Goal: Task Accomplishment & Management: Use online tool/utility

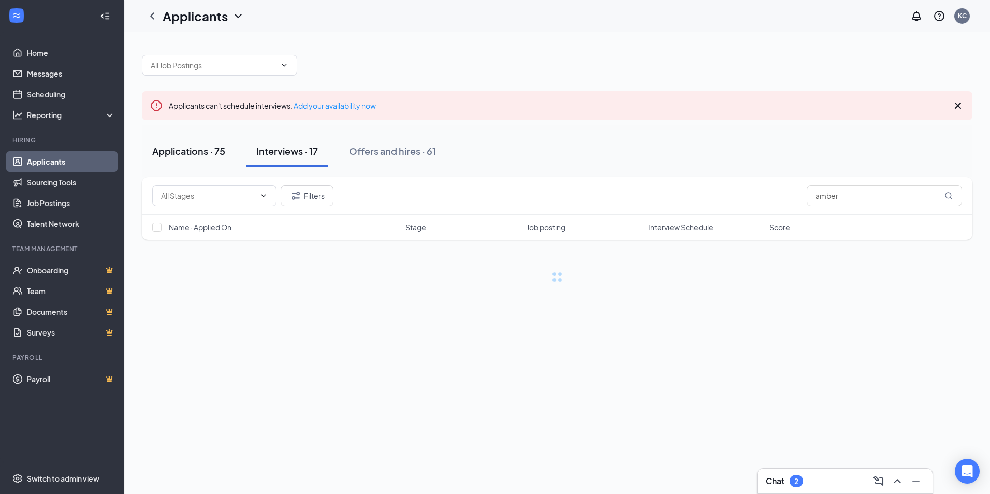
click at [217, 148] on div "Applications · 75" at bounding box center [188, 151] width 73 height 13
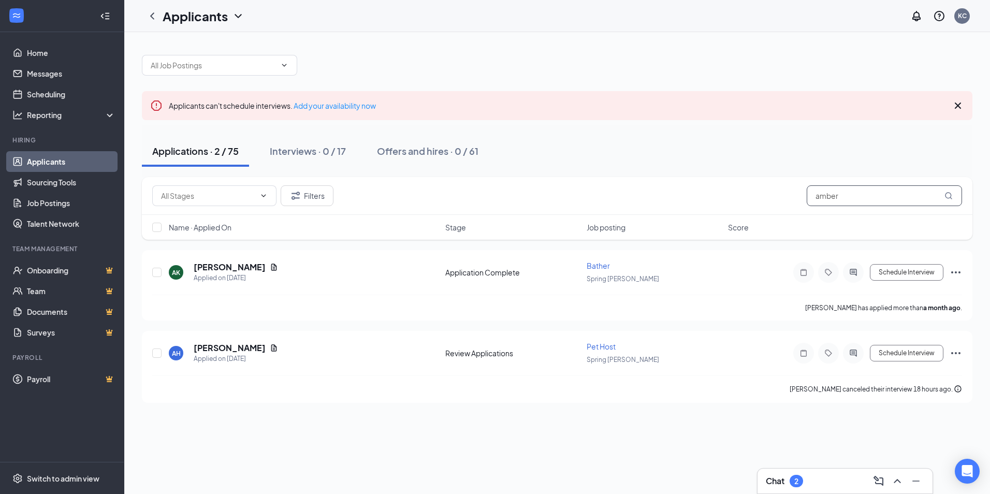
drag, startPoint x: 844, startPoint y: 197, endPoint x: 721, endPoint y: 203, distance: 122.9
click at [746, 200] on div "Filters amber" at bounding box center [557, 195] width 810 height 21
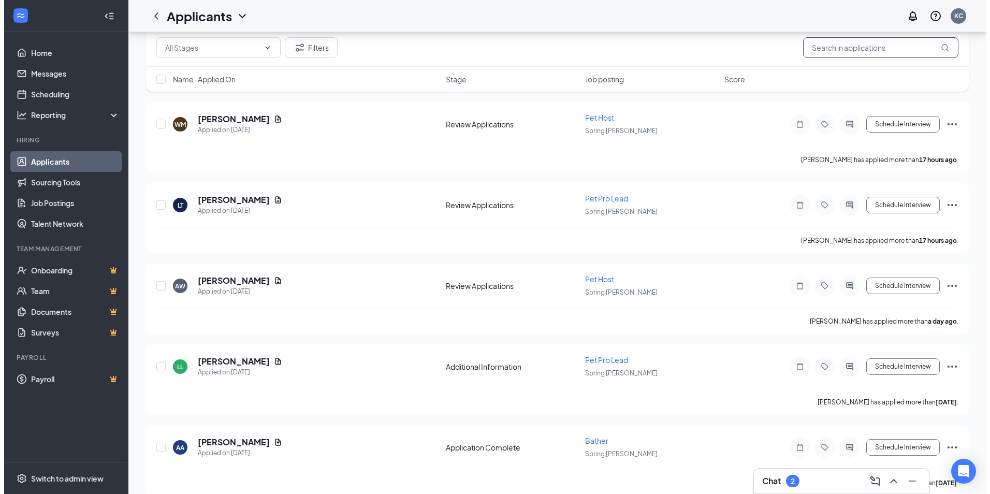
scroll to position [207, 0]
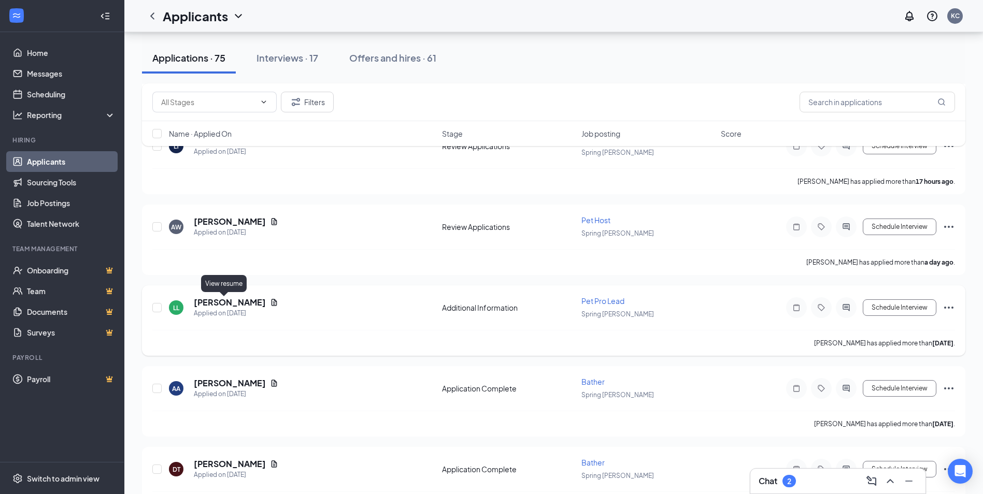
drag, startPoint x: 226, startPoint y: 302, endPoint x: 245, endPoint y: 301, distance: 18.2
click at [270, 302] on icon "Document" at bounding box center [274, 302] width 8 height 8
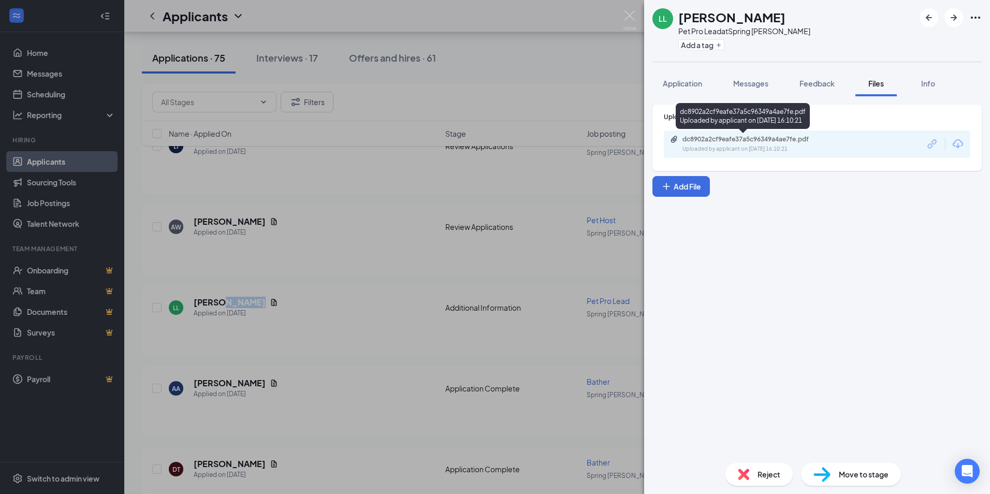
click at [744, 137] on div "dc8902a2cf9eafe37a5c96349a4ae7fe.pdf" at bounding box center [755, 139] width 145 height 8
click at [683, 81] on span "Application" at bounding box center [682, 83] width 39 height 9
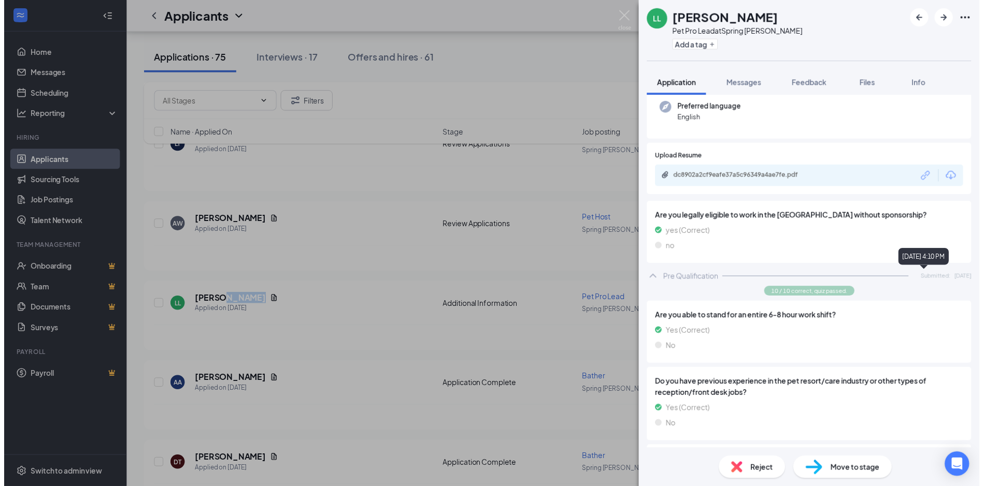
scroll to position [155, 0]
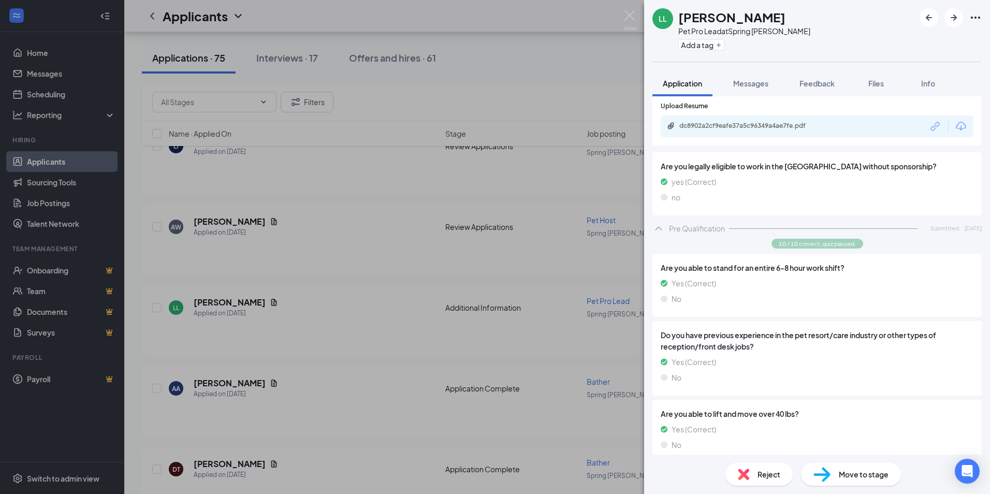
click at [593, 137] on div "LL Lex Li Pet Pro Lead at Spring [PERSON_NAME] Add a tag Application Messages F…" at bounding box center [495, 247] width 990 height 494
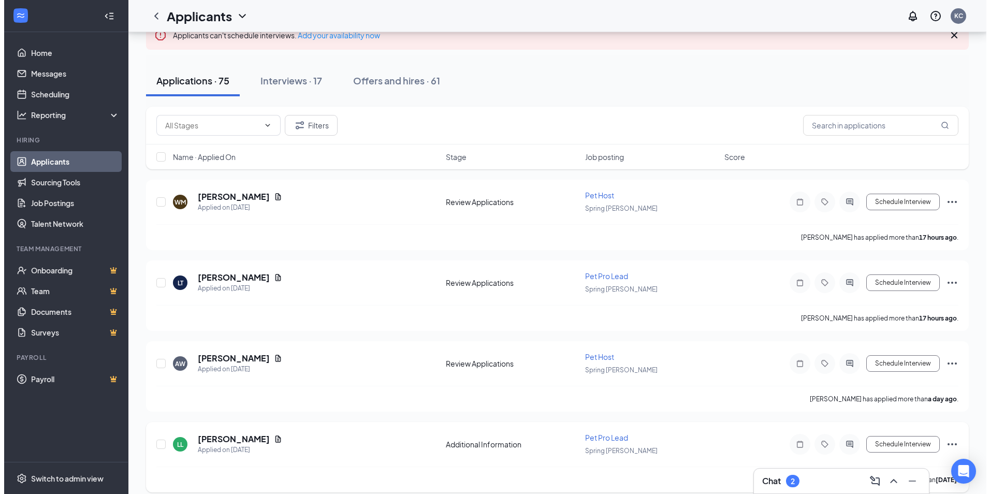
scroll to position [52, 0]
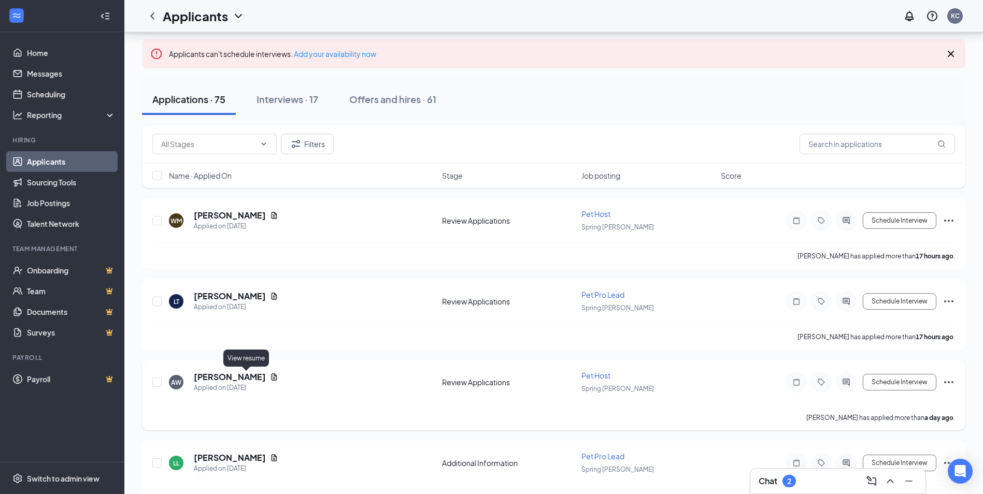
click at [271, 376] on icon "Document" at bounding box center [274, 377] width 6 height 7
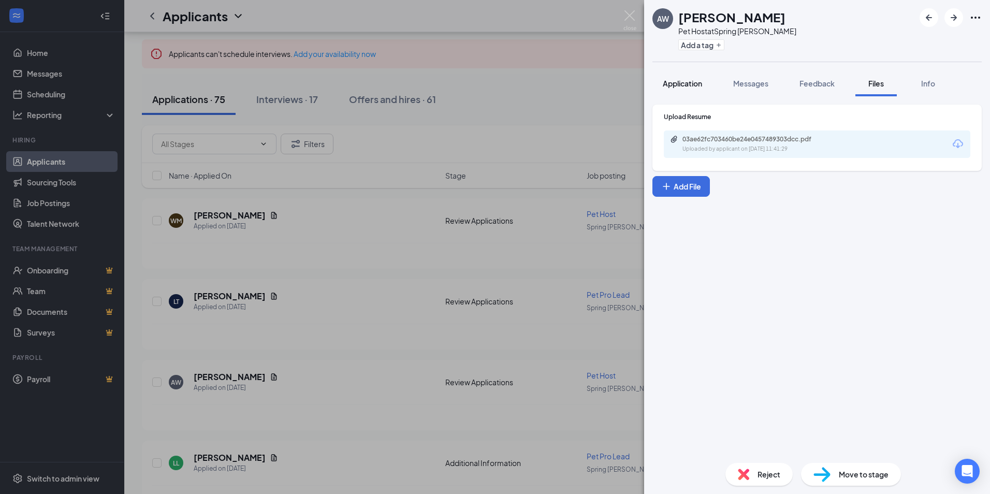
click at [686, 88] on span "Application" at bounding box center [682, 83] width 39 height 9
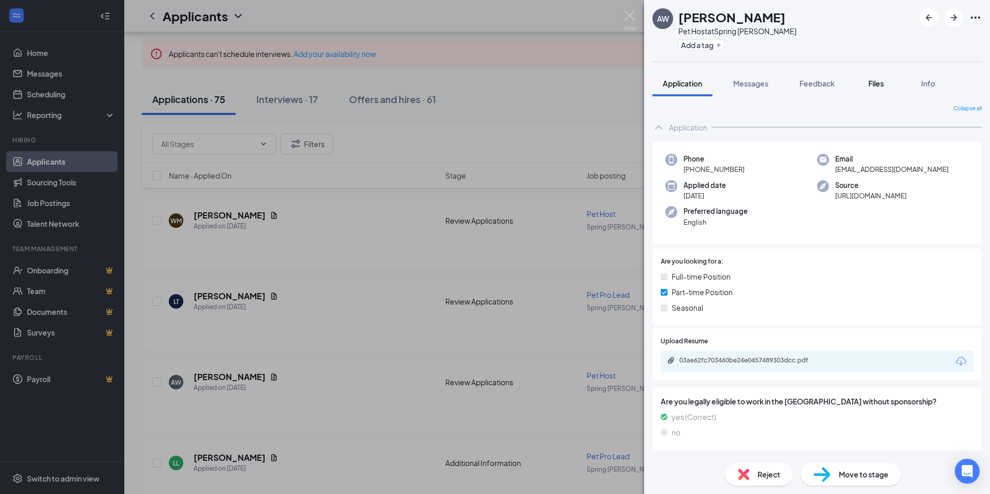
click at [877, 87] on span "Files" at bounding box center [877, 83] width 16 height 9
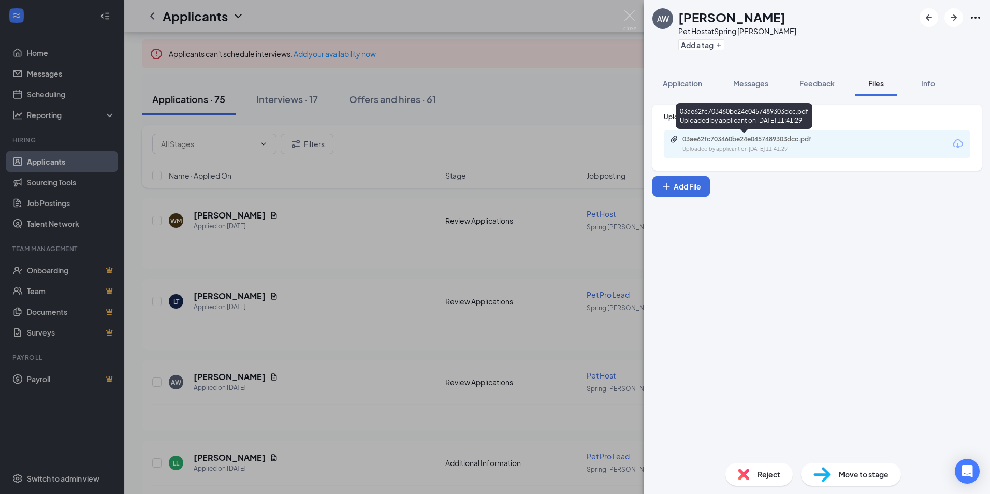
click at [764, 134] on div "03ae62fc703460be24e0457489303dcc.pdf Uploaded by applicant on [DATE] 11:41:29" at bounding box center [817, 144] width 307 height 27
click at [803, 143] on div "03ae62fc703460be24e0457489303dcc.pdf Uploaded by applicant on [DATE] 11:41:29" at bounding box center [754, 144] width 168 height 18
click at [524, 153] on div "AW [PERSON_NAME] Pet Host at Spring [PERSON_NAME] Add a tag Application Message…" at bounding box center [495, 247] width 990 height 494
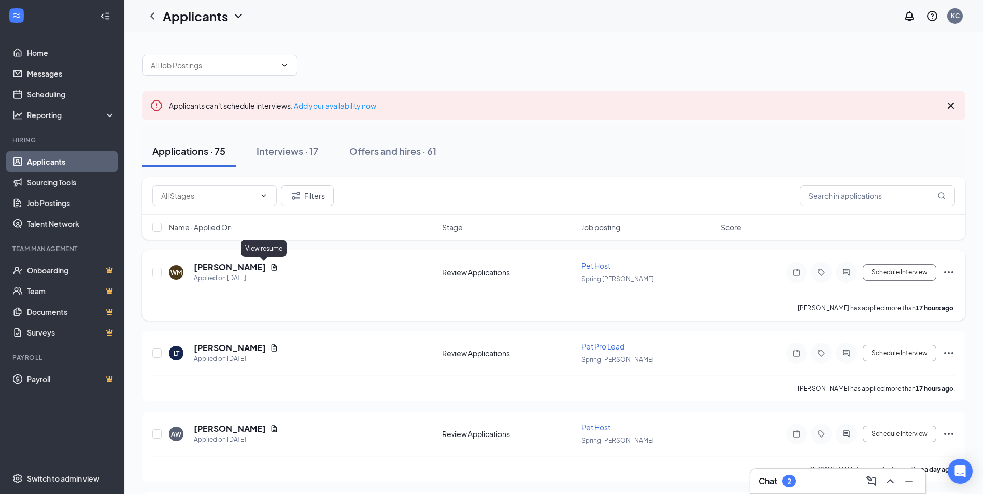
click at [270, 266] on icon "Document" at bounding box center [274, 267] width 8 height 8
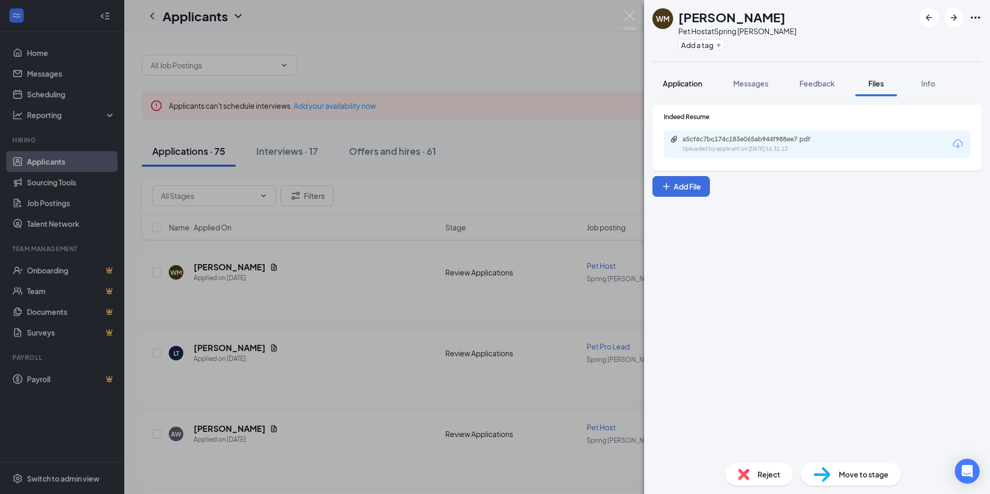
click at [709, 82] on button "Application" at bounding box center [683, 83] width 60 height 26
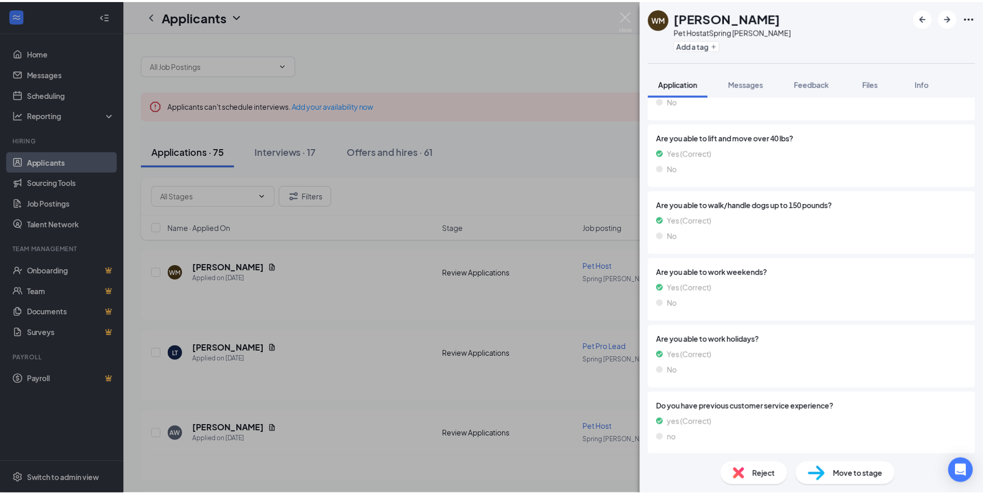
scroll to position [666, 0]
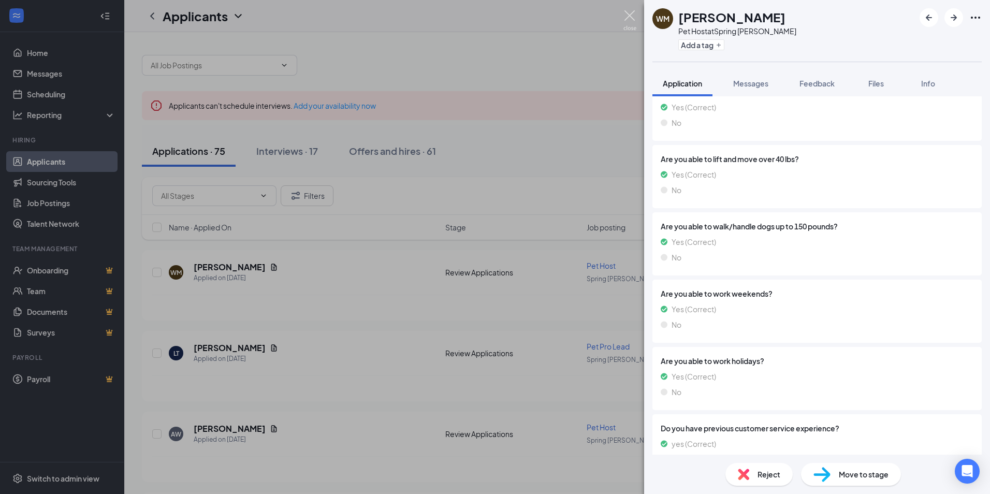
click at [630, 15] on img at bounding box center [630, 20] width 13 height 20
